Goal: Check status: Check status

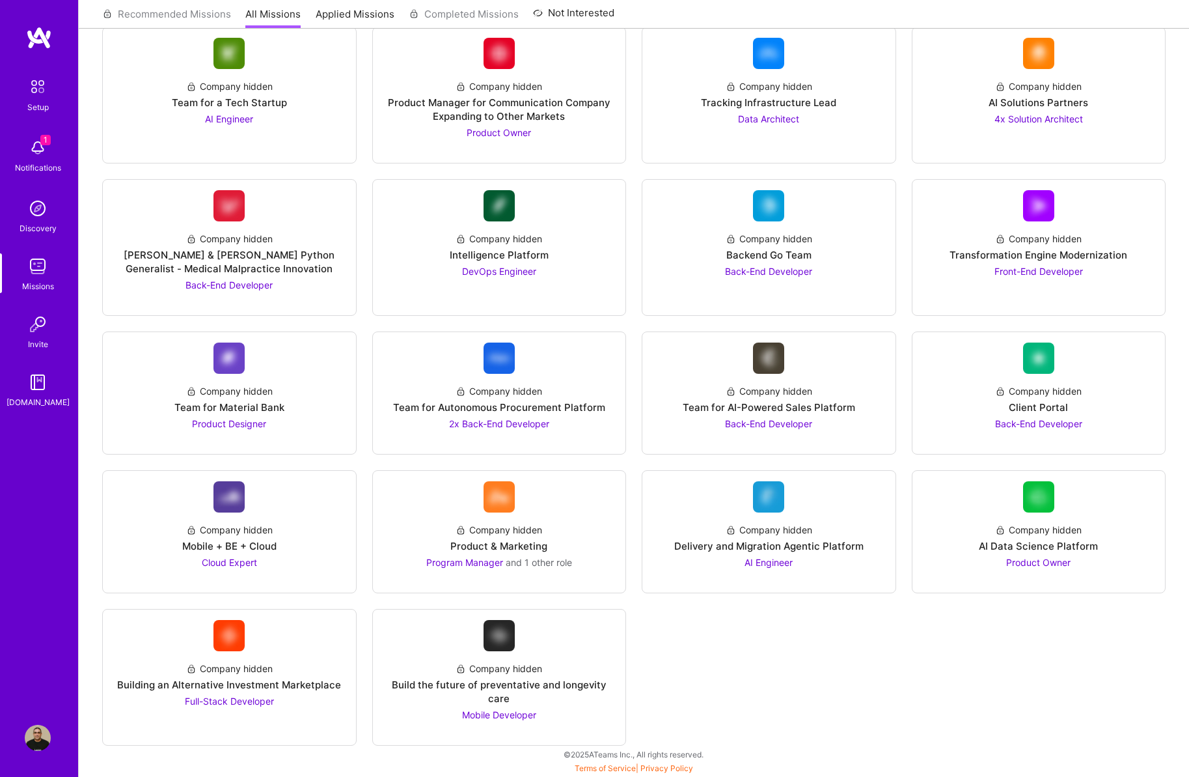
click at [36, 146] on img at bounding box center [38, 148] width 26 height 26
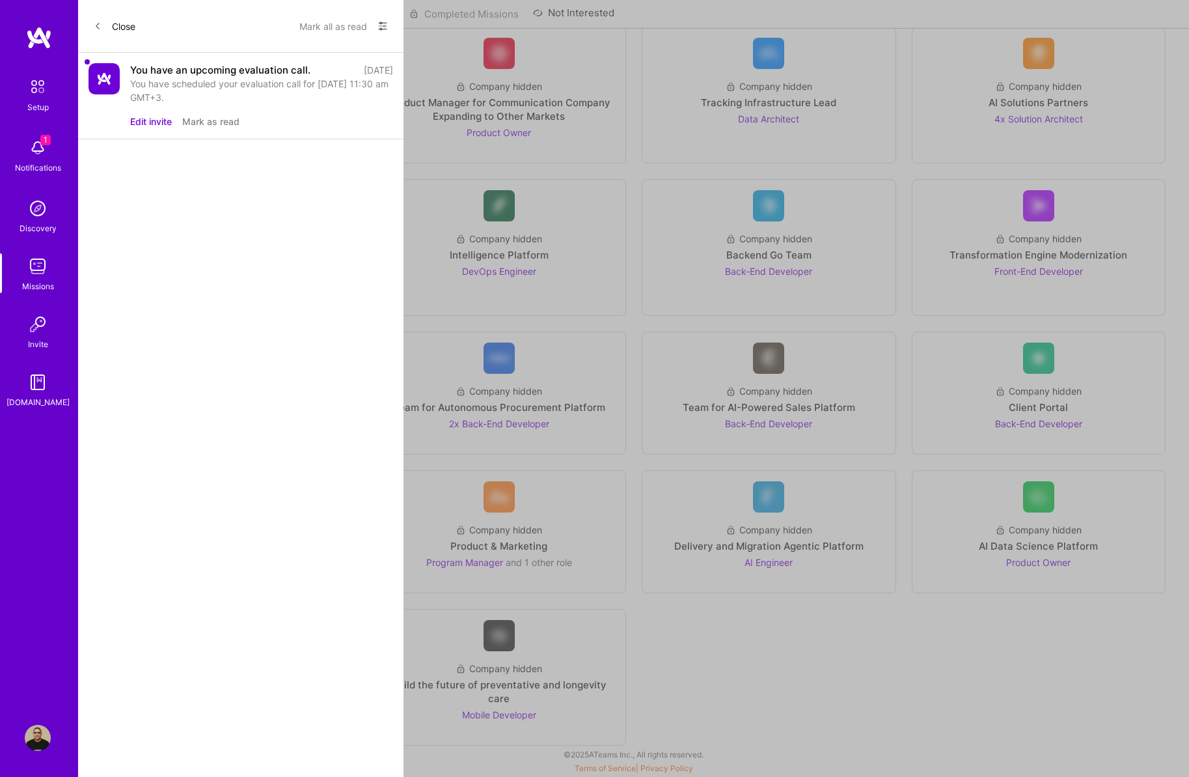
scroll to position [1372, 0]
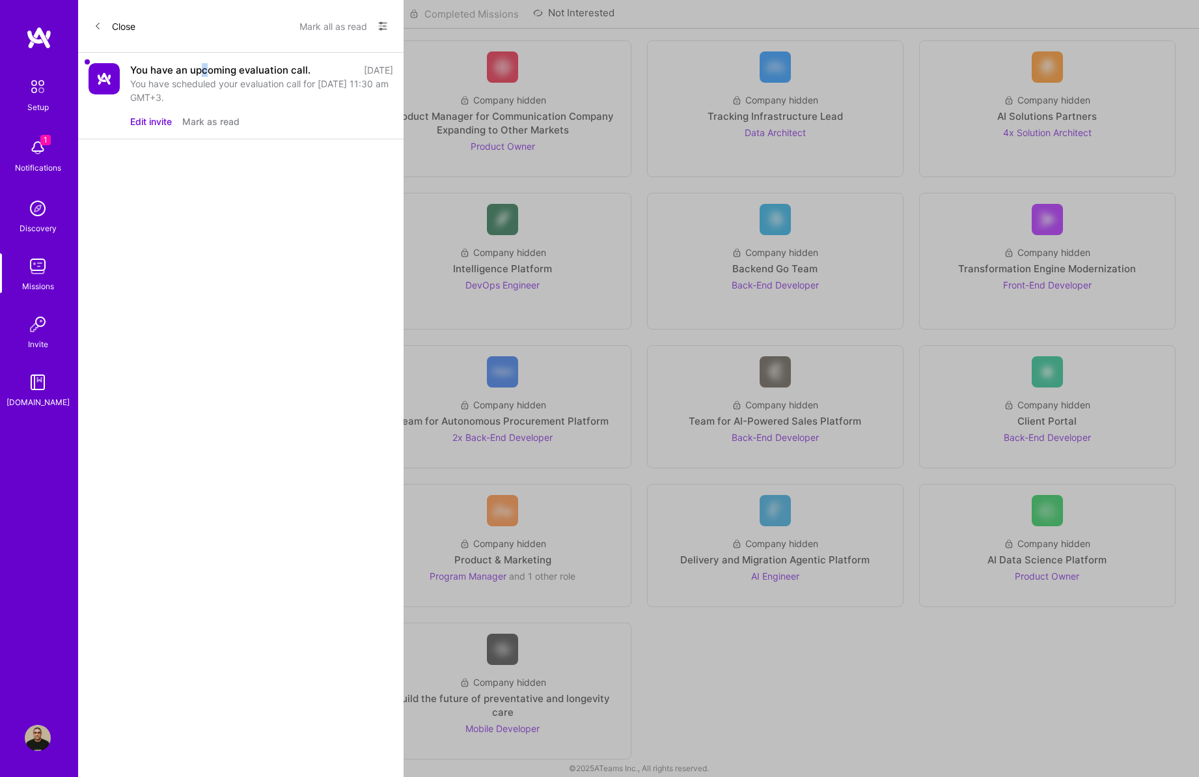
click at [204, 70] on div "You have an upcoming evaluation call." at bounding box center [220, 70] width 180 height 14
click at [376, 77] on div "You have scheduled your evaluation call for [DATE] 11:30 am GMT+3." at bounding box center [261, 90] width 263 height 27
click at [96, 78] on img at bounding box center [104, 78] width 31 height 31
click at [135, 119] on button "Edit invite" at bounding box center [151, 122] width 42 height 14
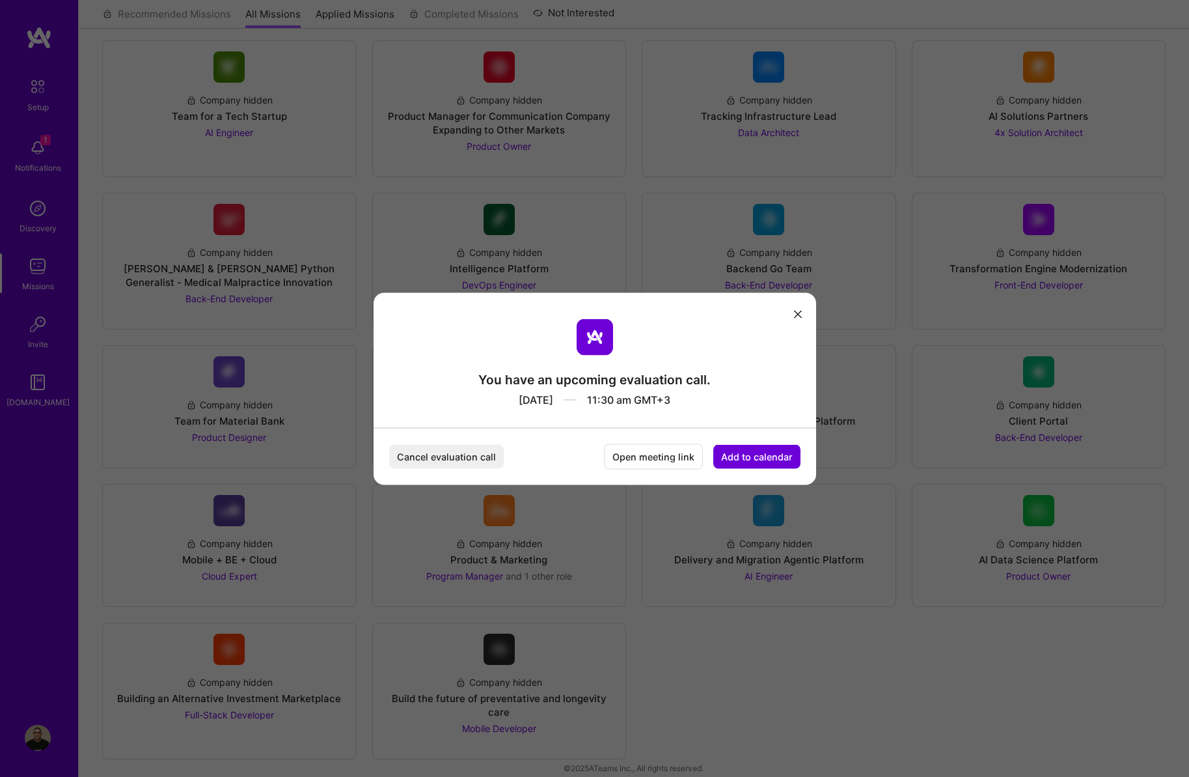
click at [804, 311] on button "modal" at bounding box center [798, 313] width 16 height 21
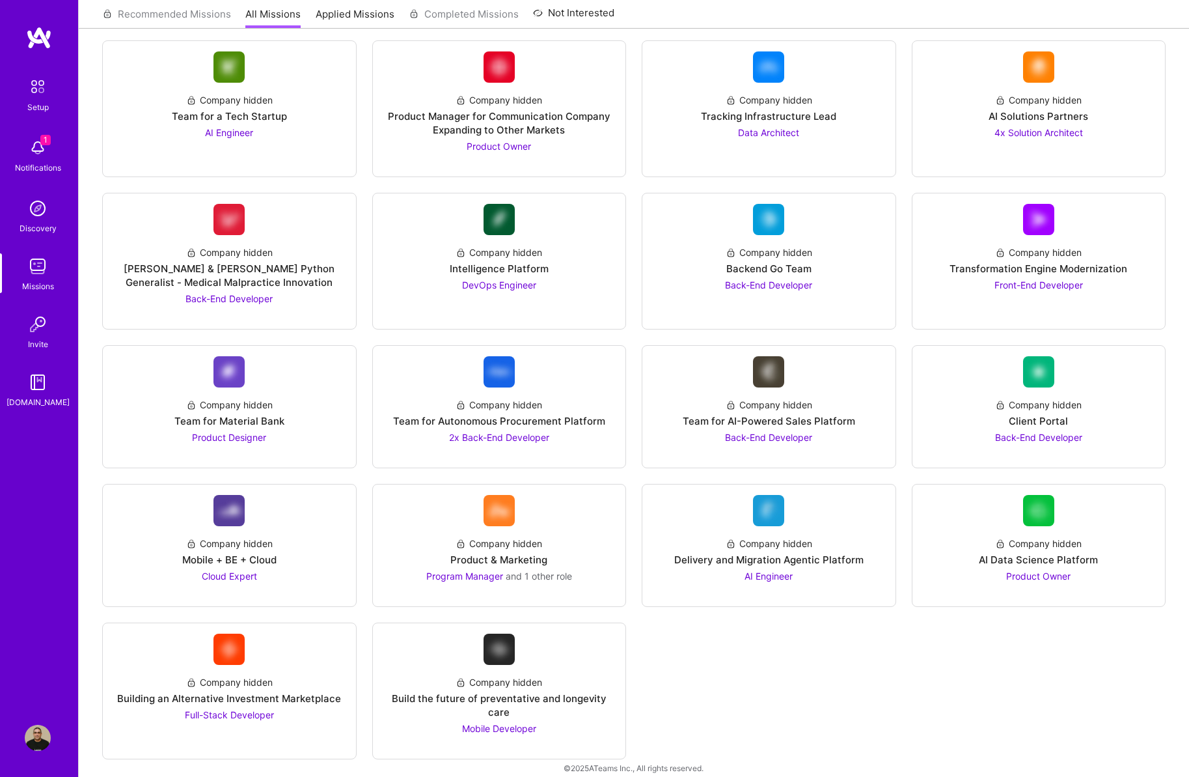
click at [31, 85] on img at bounding box center [37, 86] width 27 height 27
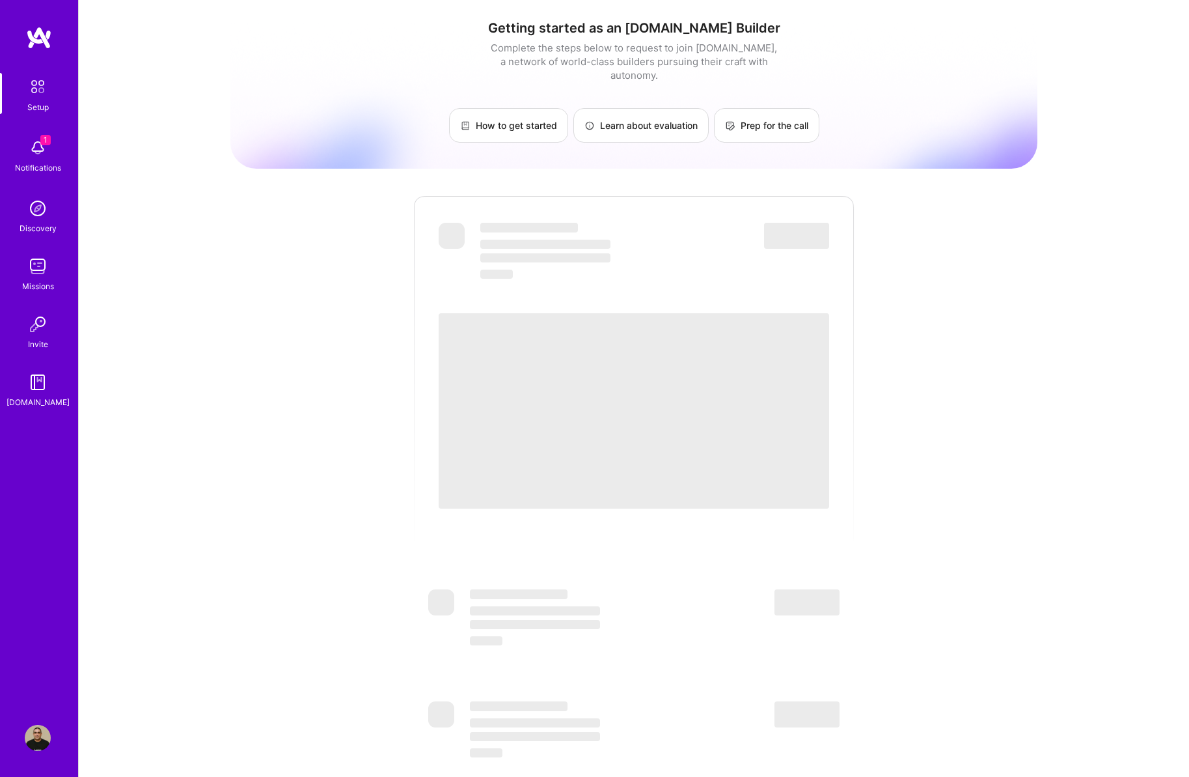
click at [41, 150] on img at bounding box center [38, 148] width 26 height 26
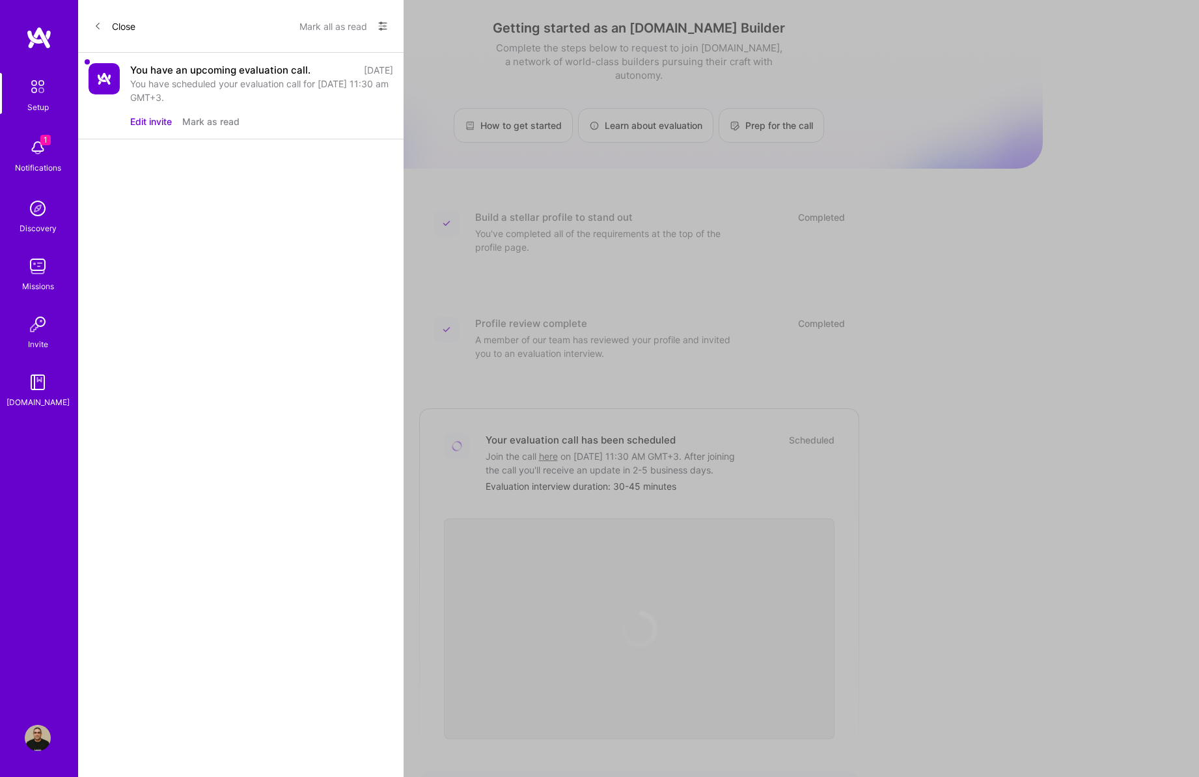
click at [314, 67] on div "You have an upcoming evaluation call. [DATE]" at bounding box center [261, 70] width 263 height 14
click at [354, 18] on button "Mark all as read" at bounding box center [333, 26] width 68 height 21
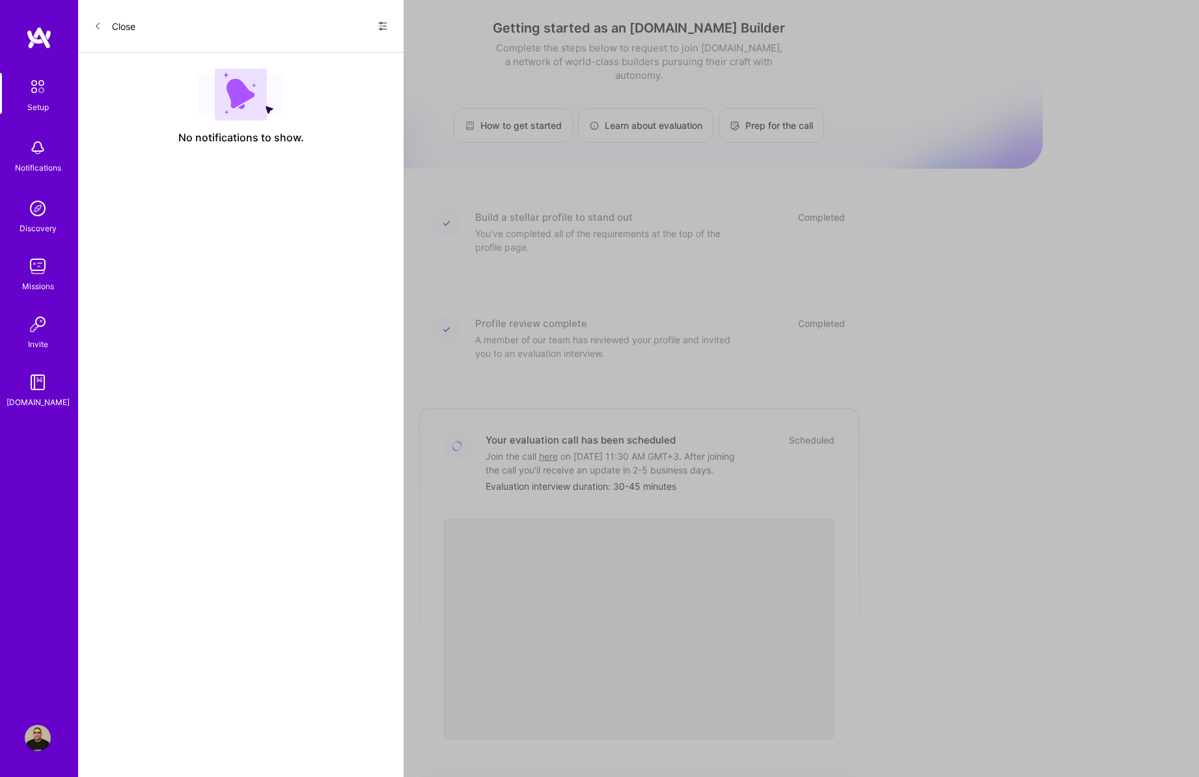
click at [96, 24] on icon at bounding box center [98, 26] width 8 height 8
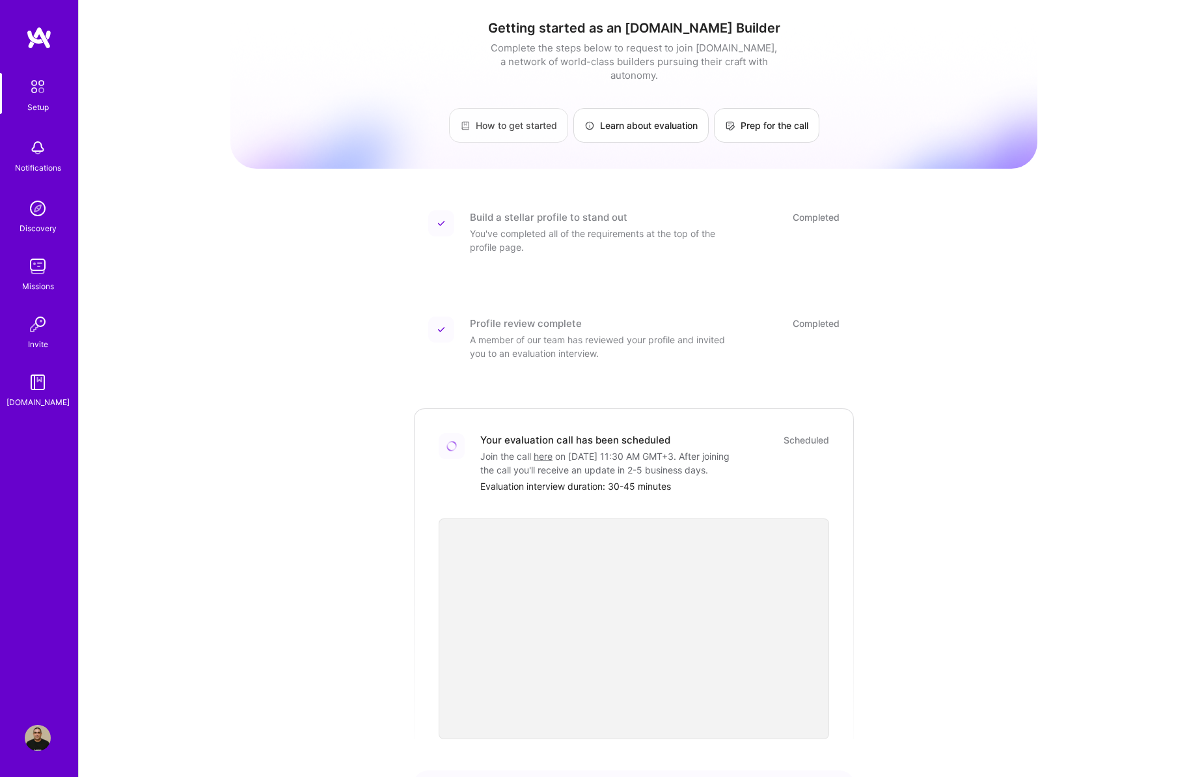
click at [529, 108] on link "How to get started" at bounding box center [508, 125] width 119 height 35
